Goal: Navigation & Orientation: Go to known website

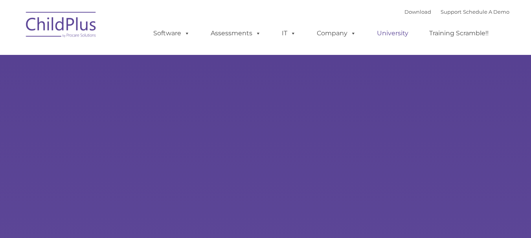
type input ""
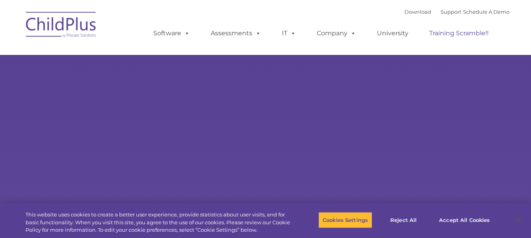
select select "MEDIUM"
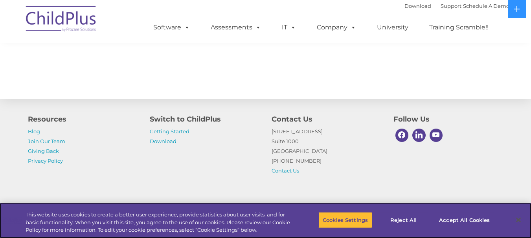
scroll to position [901, 0]
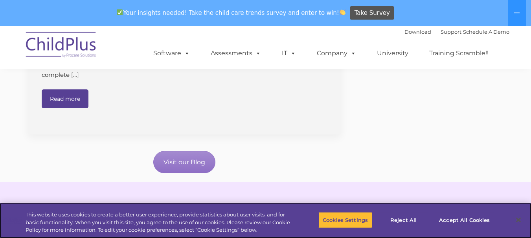
scroll to position [1510, 0]
